Goal: Communication & Community: Connect with others

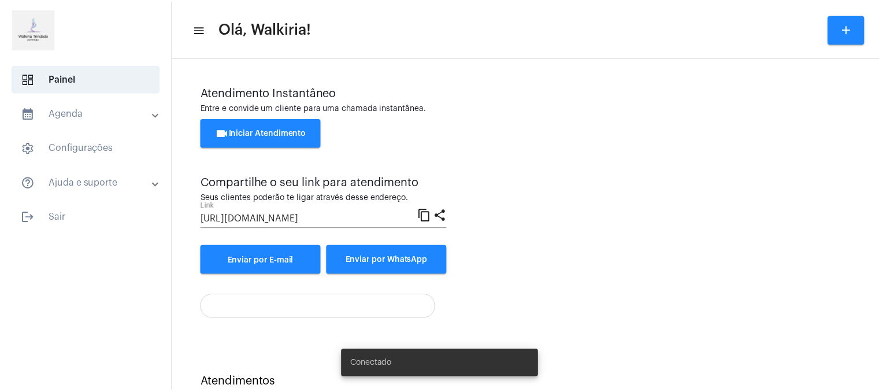
scroll to position [40, 0]
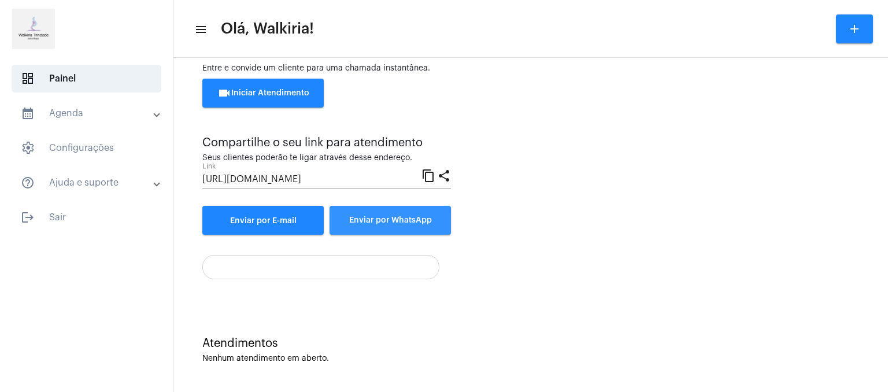
click at [407, 218] on span "Enviar por WhatsApp" at bounding box center [390, 220] width 83 height 8
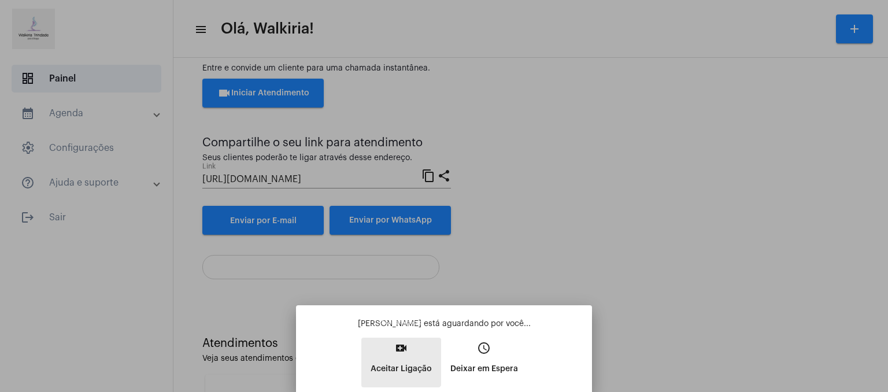
click at [399, 348] on mat-icon "video_call" at bounding box center [401, 348] width 14 height 14
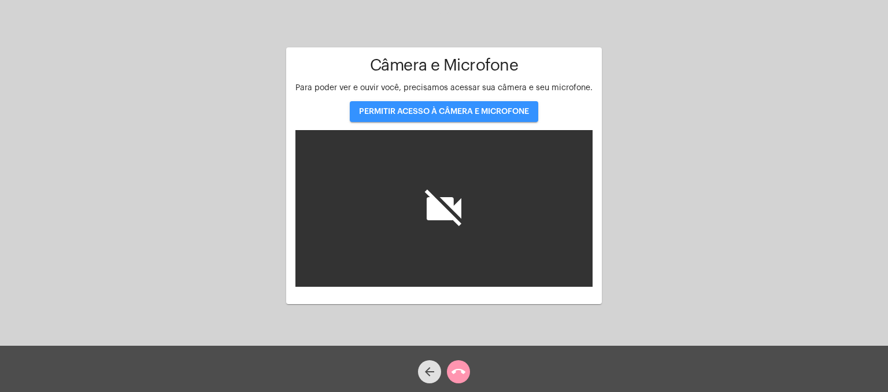
click at [467, 108] on span "PERMITIR ACESSO À CÂMERA E MICROFONE" at bounding box center [444, 112] width 170 height 8
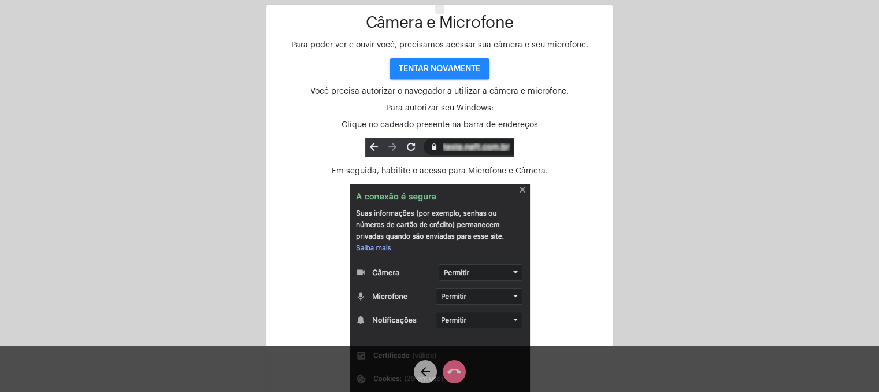
click at [513, 271] on img at bounding box center [440, 300] width 180 height 232
click at [509, 271] on img at bounding box center [440, 300] width 180 height 232
click at [515, 269] on img at bounding box center [440, 300] width 180 height 232
click at [517, 270] on img at bounding box center [440, 300] width 180 height 232
click at [456, 294] on img at bounding box center [440, 300] width 180 height 232
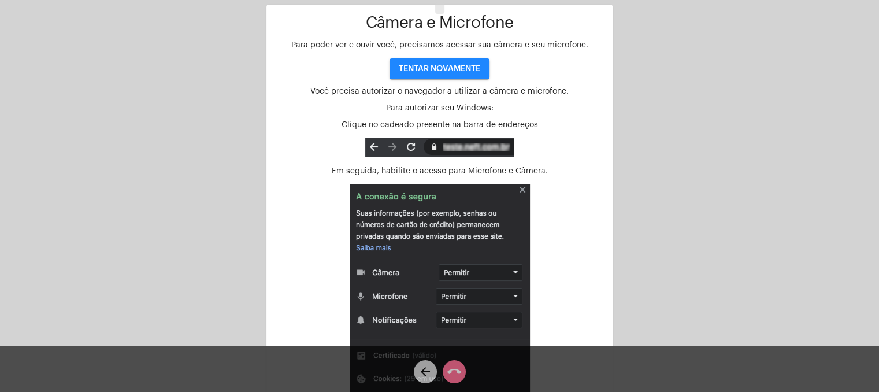
click at [451, 321] on img at bounding box center [440, 300] width 180 height 232
click at [522, 190] on img at bounding box center [440, 300] width 180 height 232
click at [389, 273] on img at bounding box center [440, 300] width 180 height 232
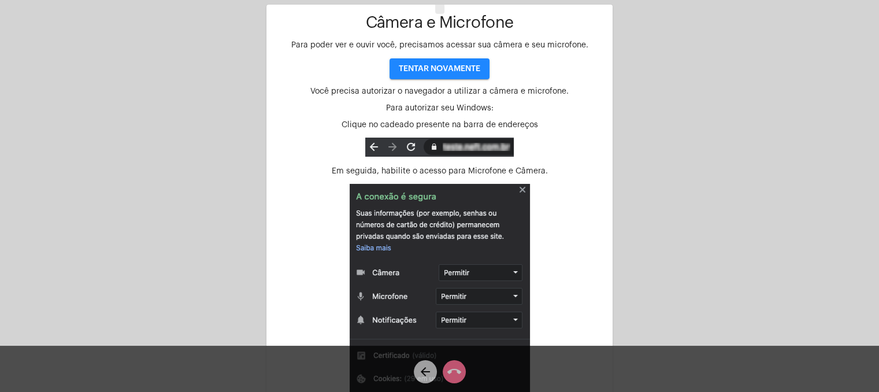
click at [388, 273] on img at bounding box center [440, 300] width 180 height 232
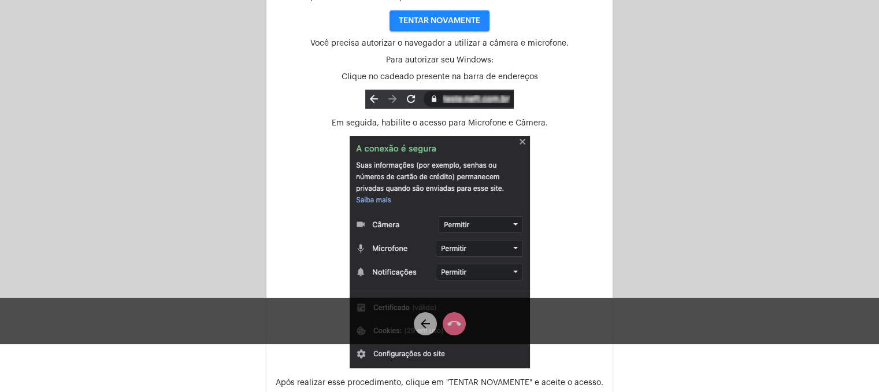
scroll to position [61, 0]
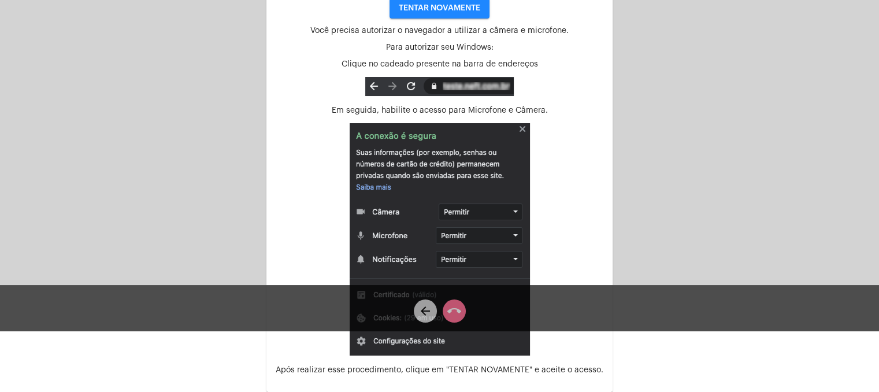
click at [398, 214] on img at bounding box center [440, 239] width 180 height 232
click at [397, 235] on img at bounding box center [440, 239] width 180 height 232
click at [512, 256] on img at bounding box center [440, 239] width 180 height 232
click at [479, 257] on img at bounding box center [440, 239] width 180 height 232
click at [371, 258] on img at bounding box center [440, 239] width 180 height 232
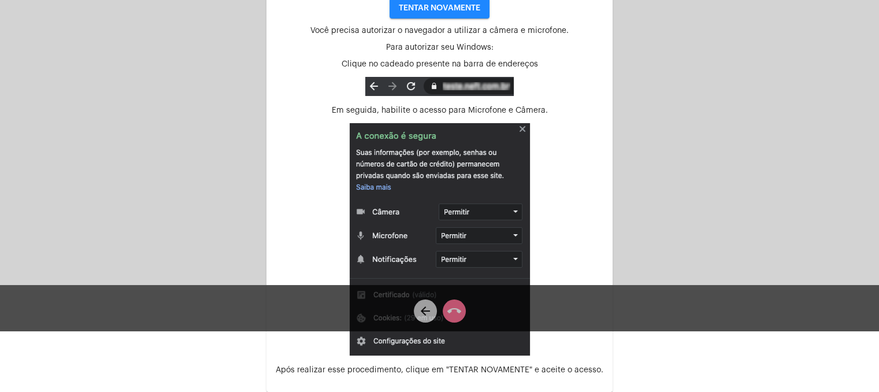
click at [463, 239] on img at bounding box center [440, 239] width 180 height 232
click at [517, 234] on img at bounding box center [440, 239] width 180 height 232
click at [469, 213] on img at bounding box center [440, 239] width 180 height 232
click at [394, 212] on img at bounding box center [440, 239] width 180 height 232
click at [523, 129] on img at bounding box center [440, 239] width 180 height 232
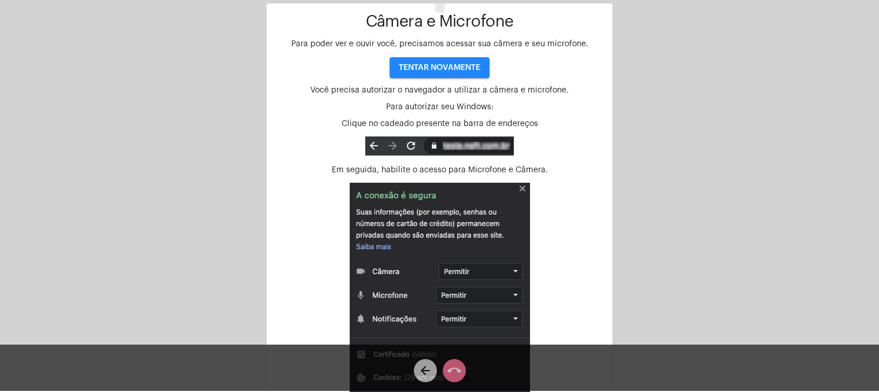
scroll to position [0, 0]
